Goal: Information Seeking & Learning: Understand process/instructions

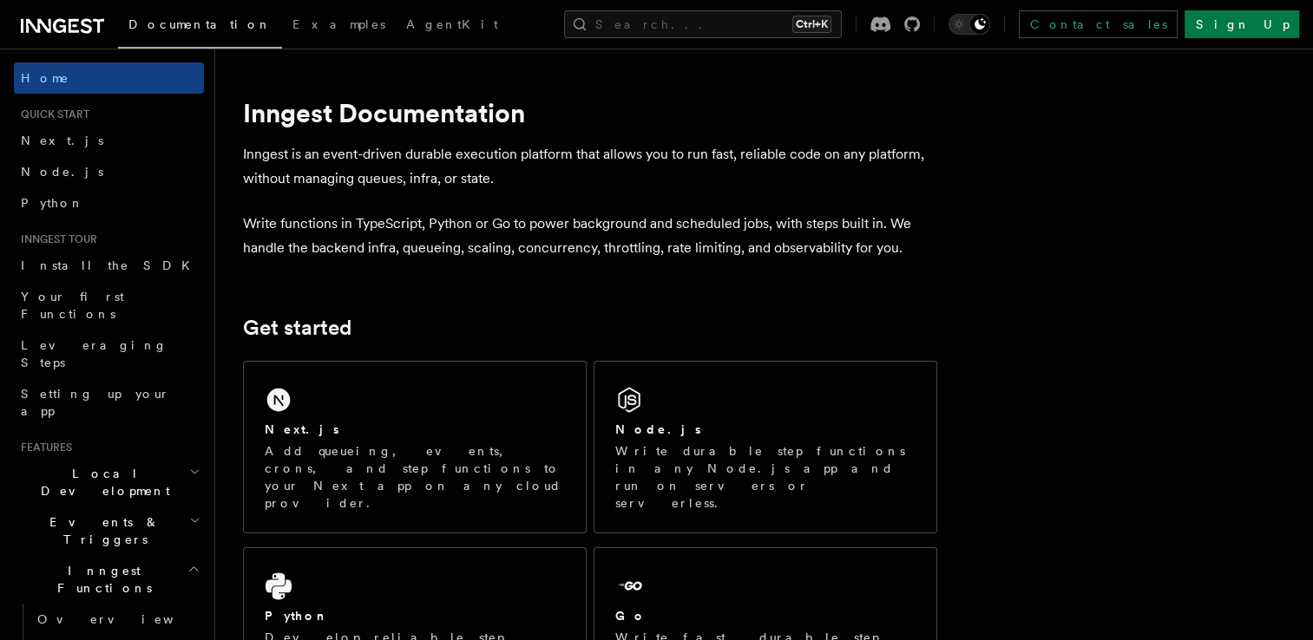
click at [406, 382] on div "Next.js Add queueing, events, crons, and step functions to your Next app on any…" at bounding box center [415, 447] width 342 height 171
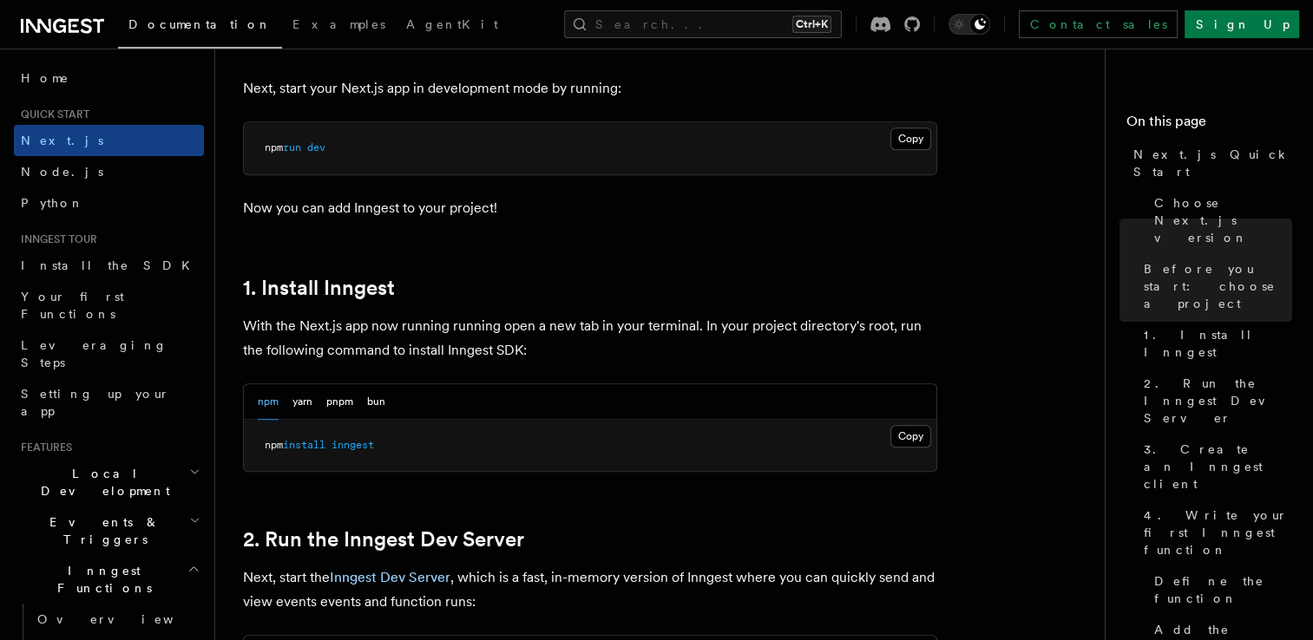
scroll to position [763, 0]
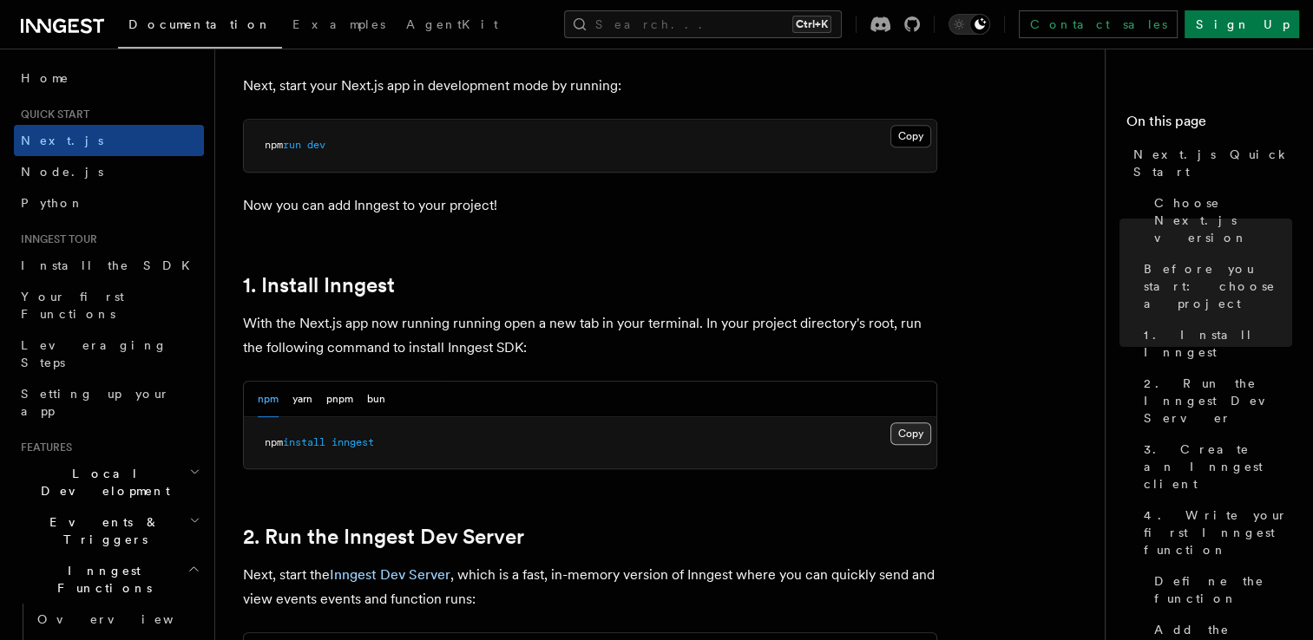
click at [916, 432] on button "Copy Copied" at bounding box center [910, 434] width 41 height 23
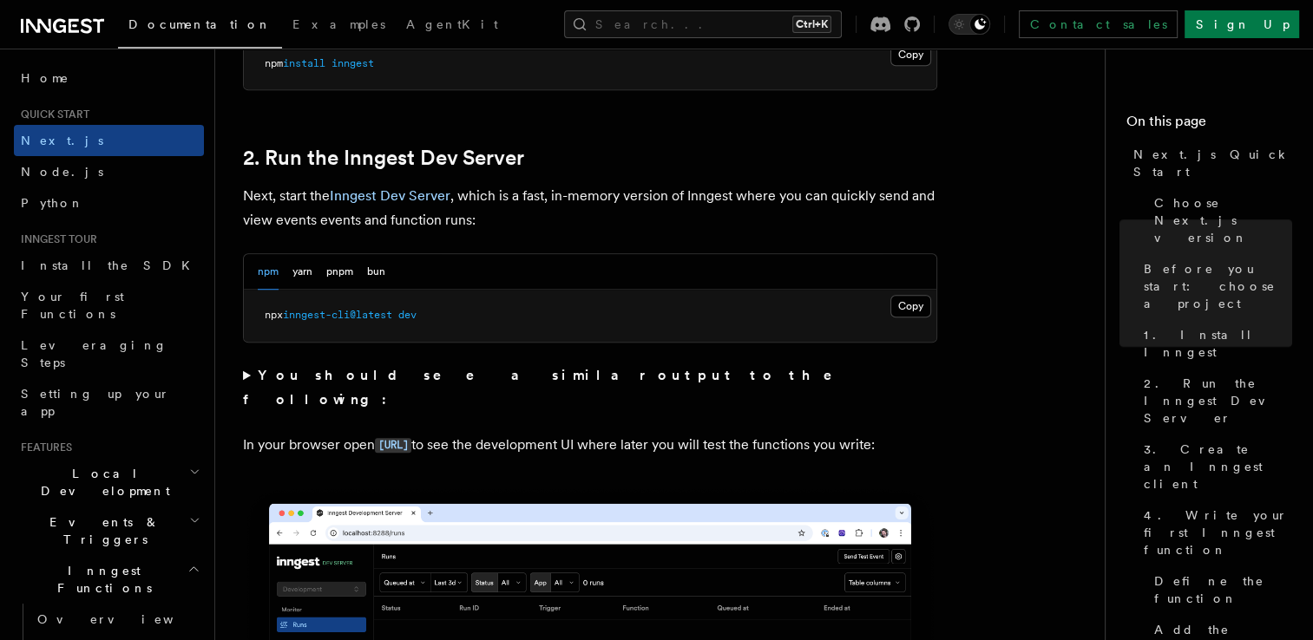
scroll to position [1147, 0]
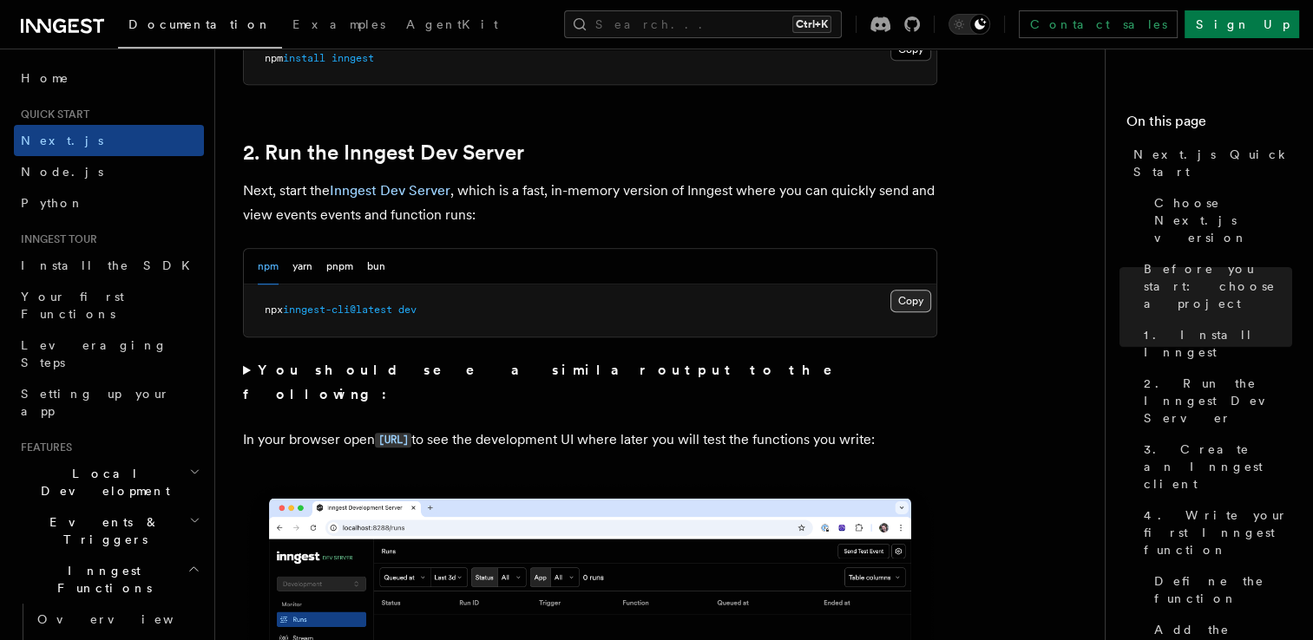
click at [912, 304] on button "Copy Copied" at bounding box center [910, 301] width 41 height 23
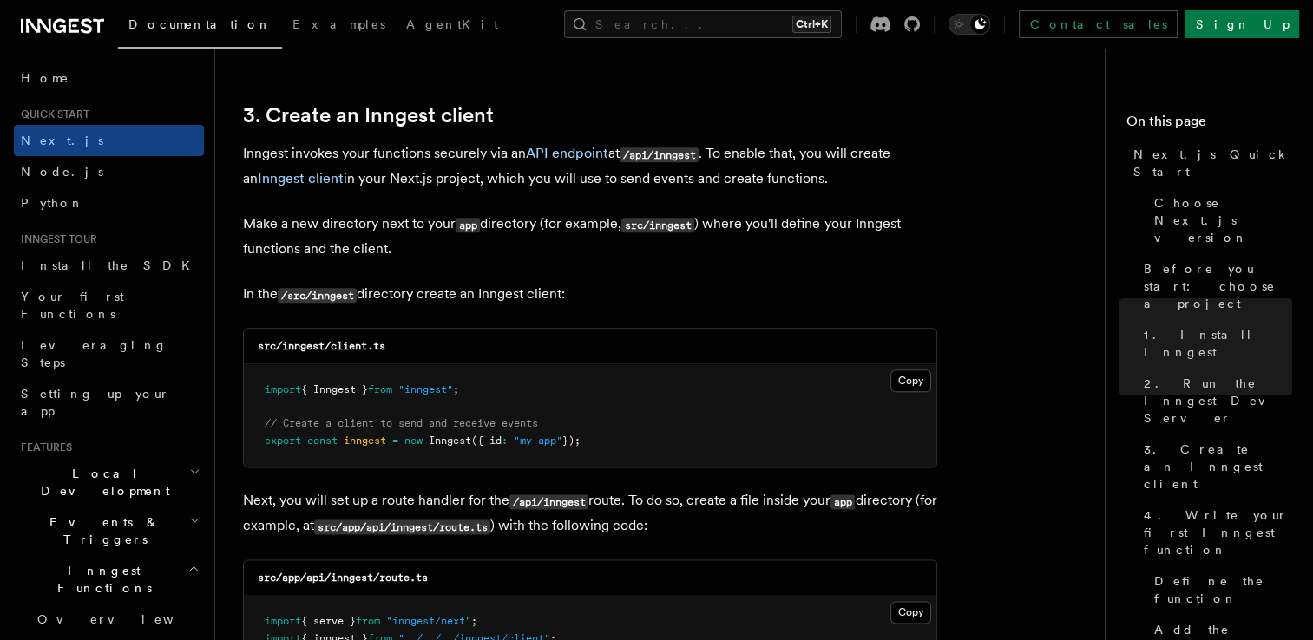
scroll to position [2019, 0]
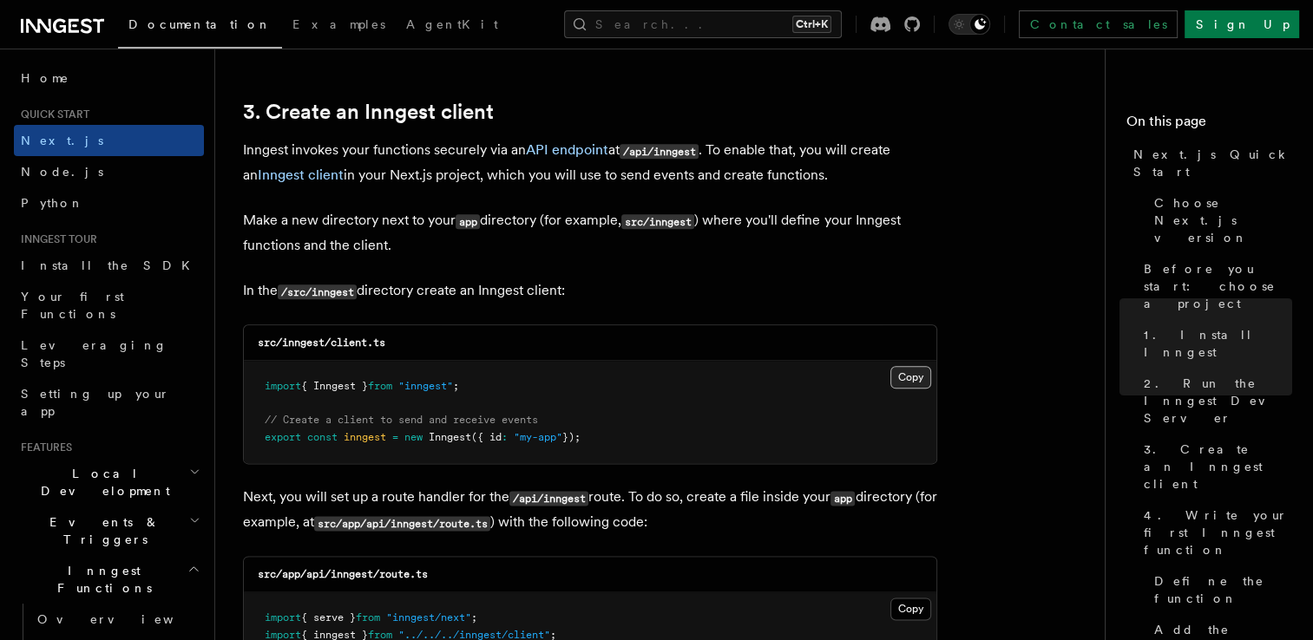
click at [908, 379] on button "Copy Copied" at bounding box center [910, 377] width 41 height 23
